Goal: Task Accomplishment & Management: Manage account settings

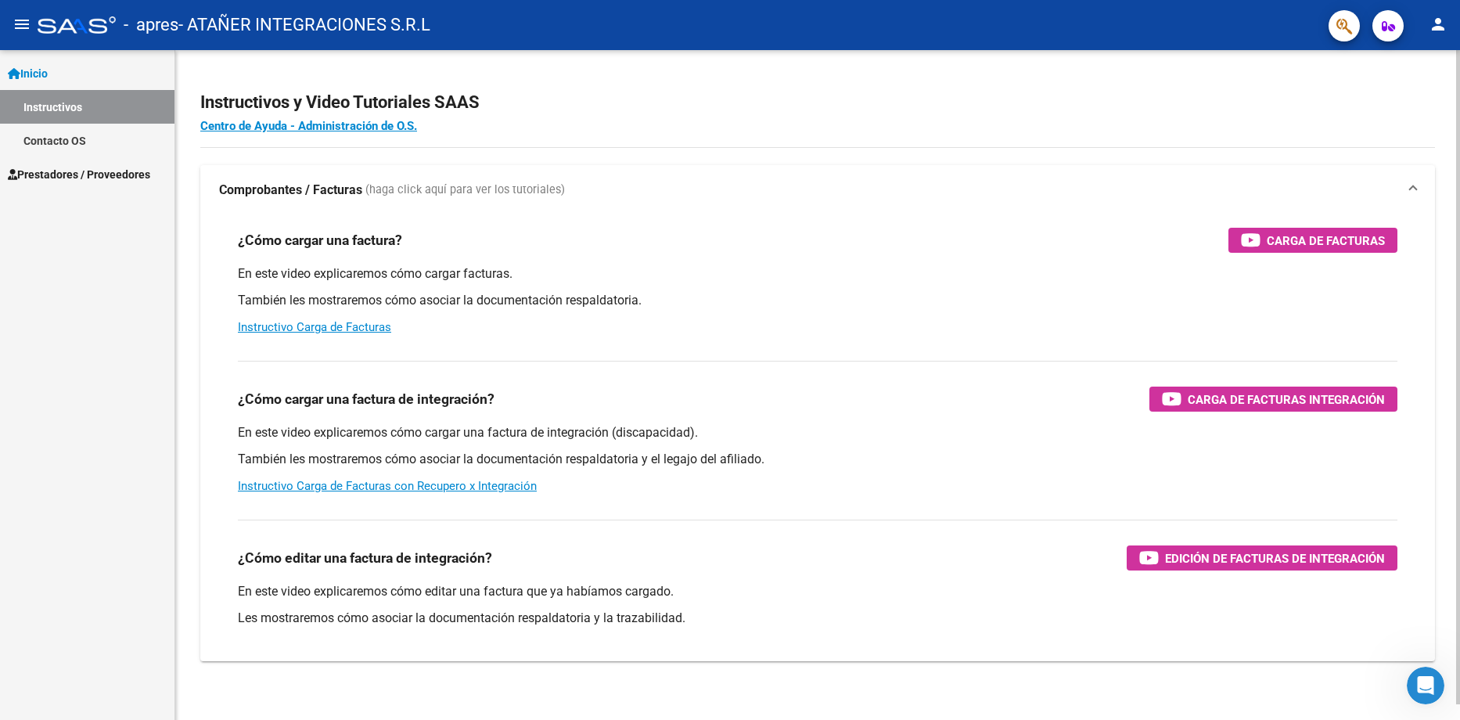
click at [915, 296] on p "También les mostraremos cómo asociar la documentación respaldatoria." at bounding box center [818, 300] width 1160 height 17
click at [1311, 243] on span "Carga de Facturas" at bounding box center [1326, 241] width 118 height 20
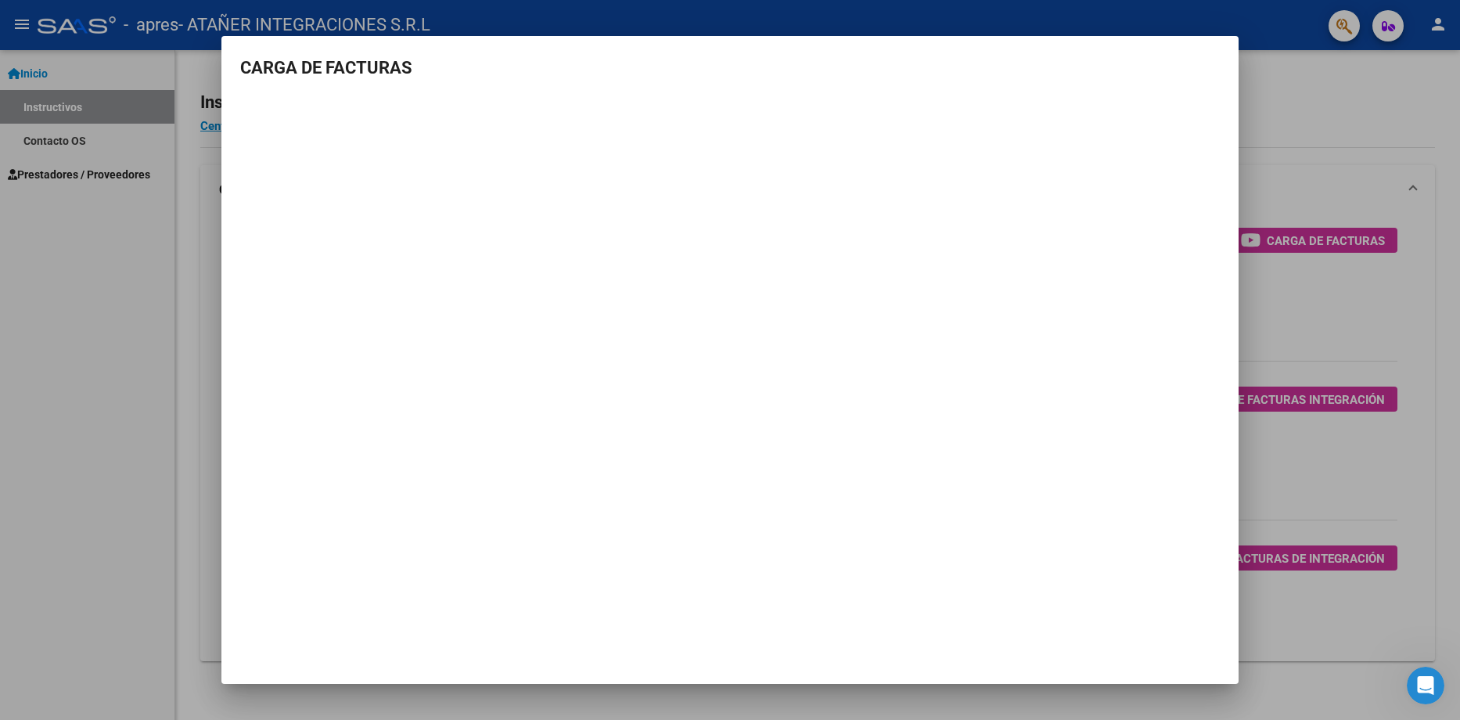
click at [148, 185] on div at bounding box center [730, 360] width 1460 height 720
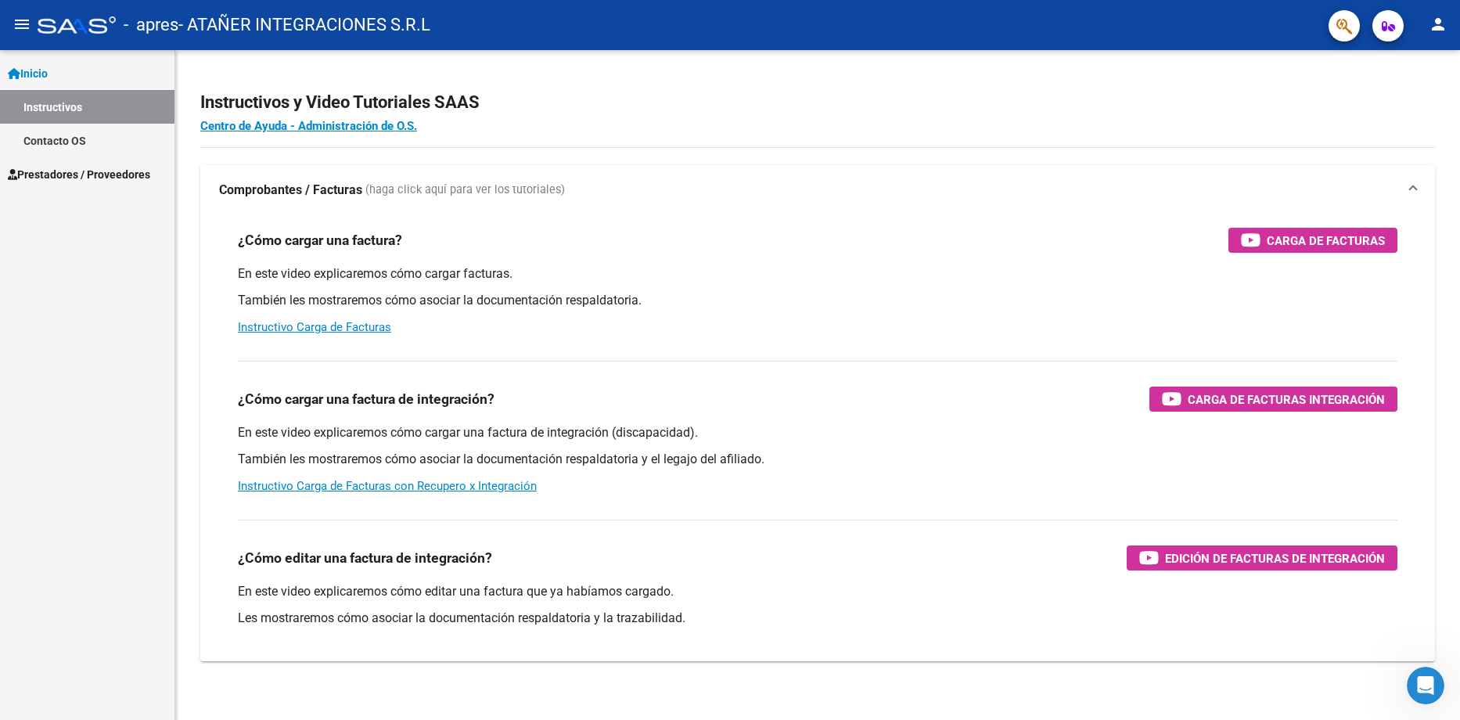
click at [103, 171] on span "Prestadores / Proveedores" at bounding box center [79, 174] width 142 height 17
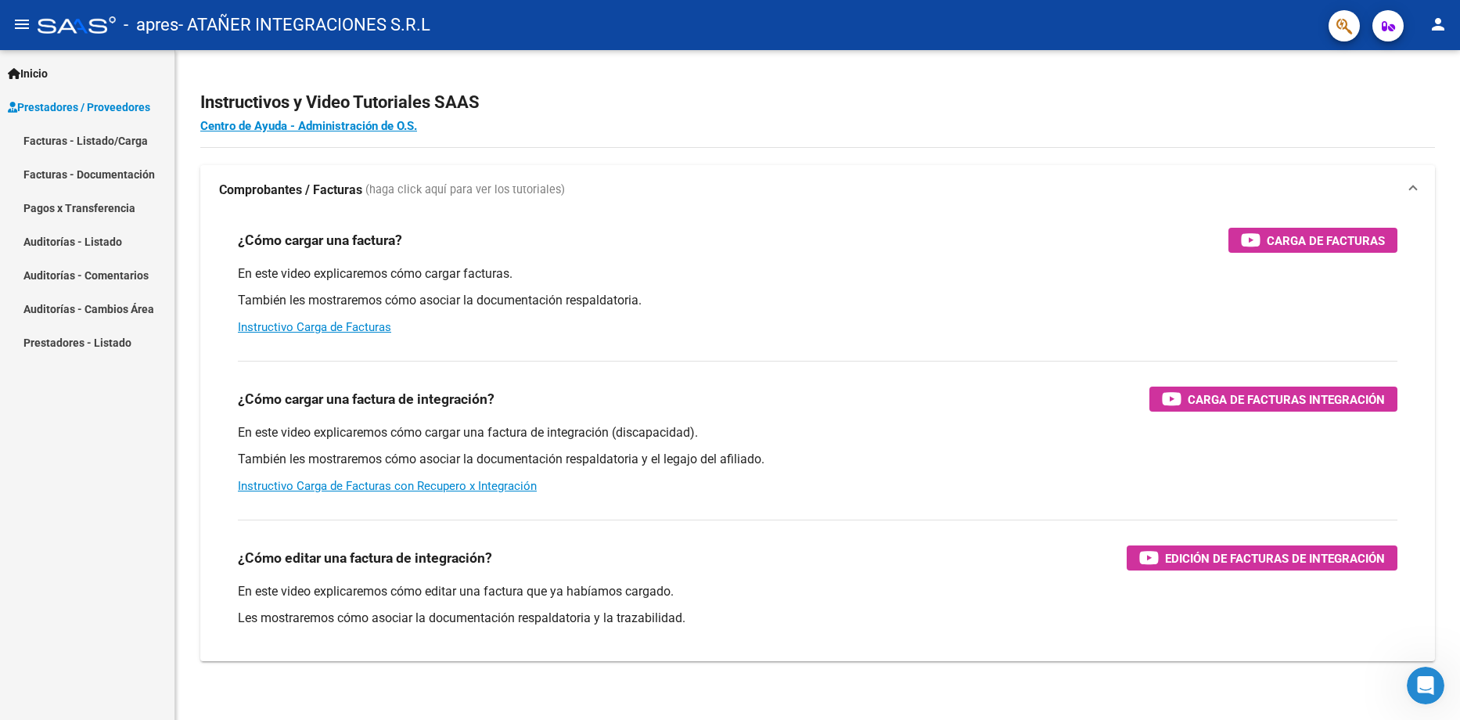
click at [108, 138] on link "Facturas - Listado/Carga" at bounding box center [87, 141] width 174 height 34
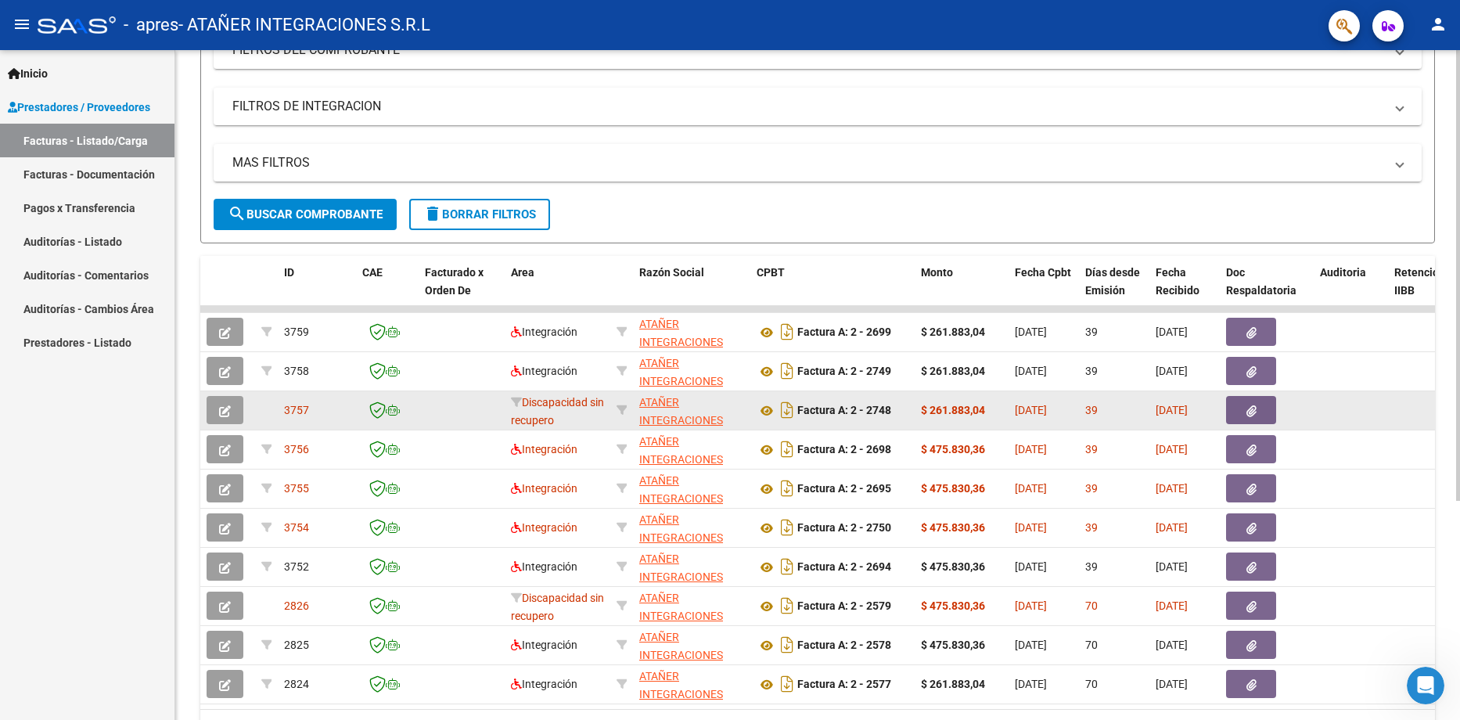
scroll to position [313, 0]
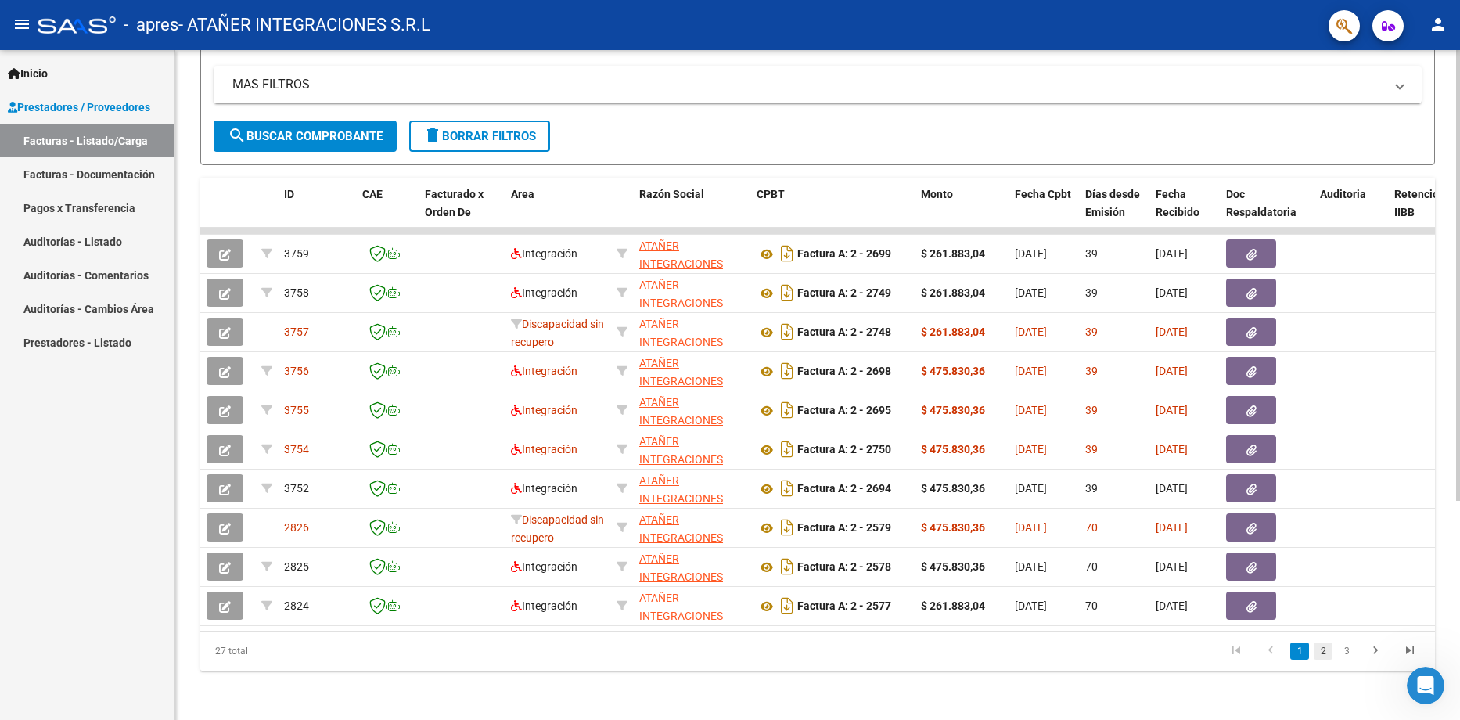
click at [1331, 660] on link "2" at bounding box center [1323, 650] width 19 height 17
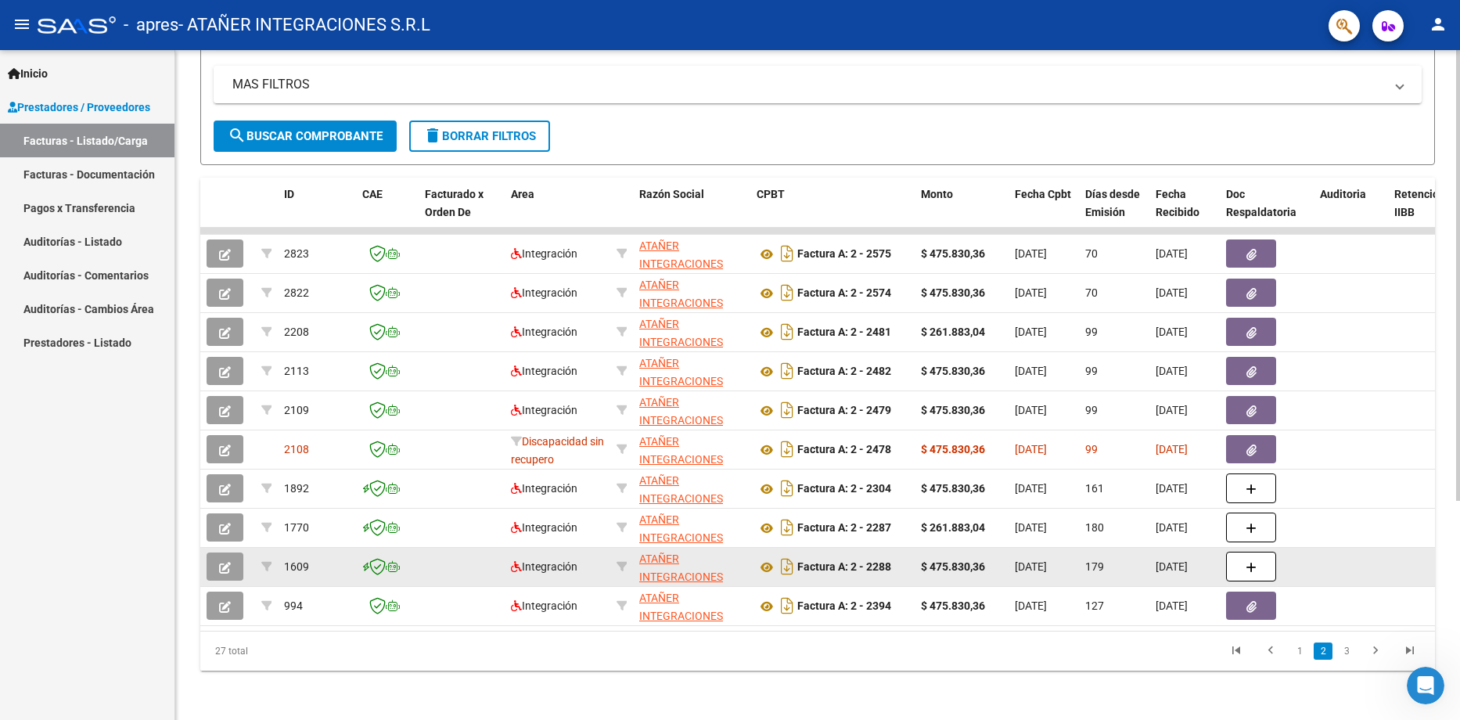
scroll to position [325, 0]
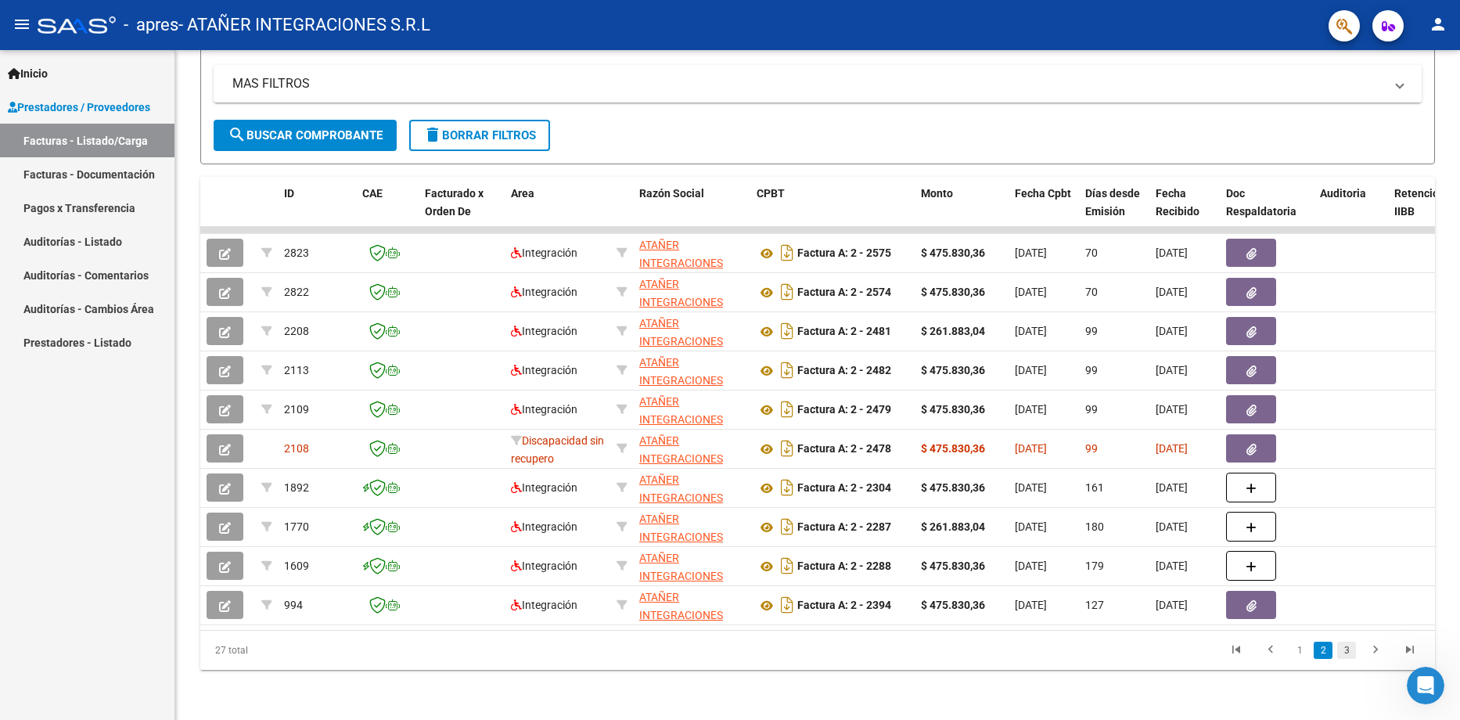
click at [1347, 652] on link "3" at bounding box center [1346, 650] width 19 height 17
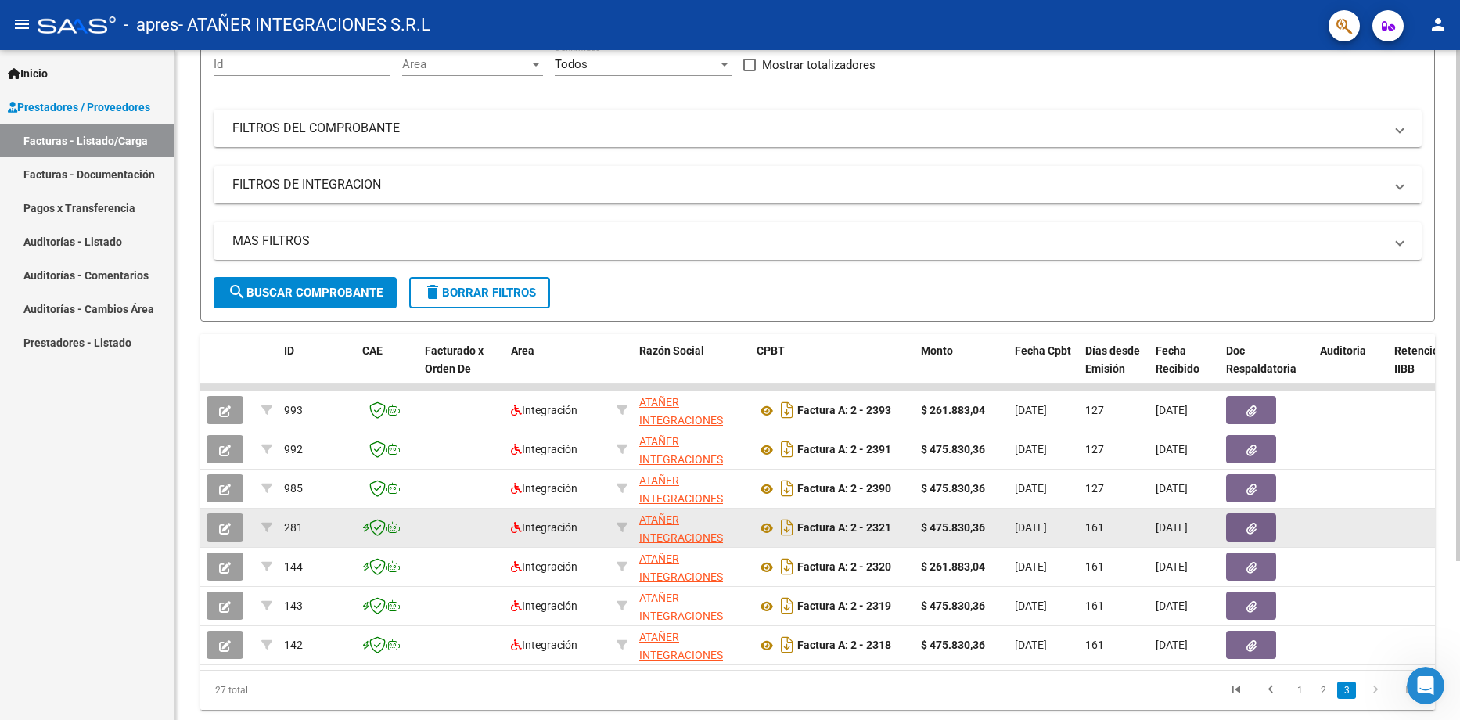
scroll to position [208, 0]
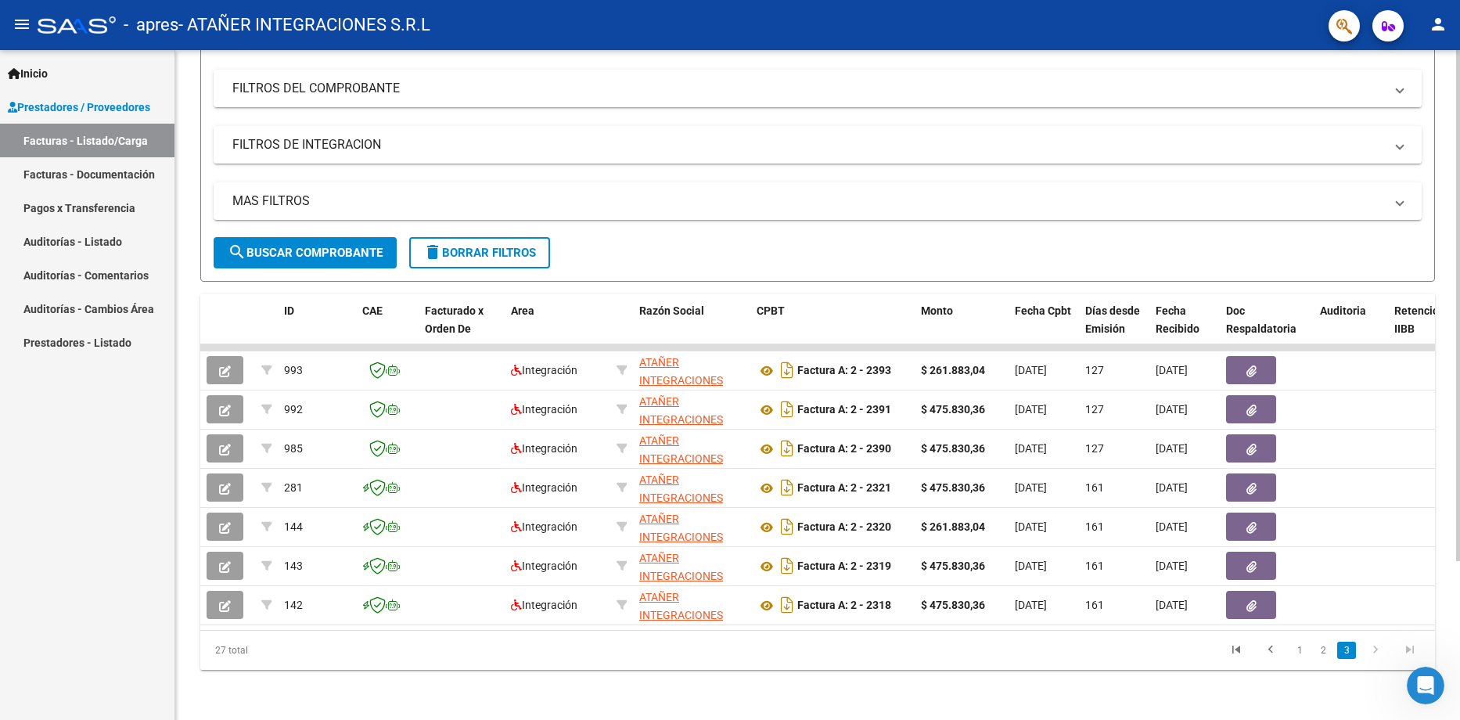
click at [1022, 702] on div "Video tutorial PRESTADORES -> Listado de CPBTs Emitidos por Prestadores / Prove…" at bounding box center [817, 287] width 1285 height 866
